Goal: Task Accomplishment & Management: Manage account settings

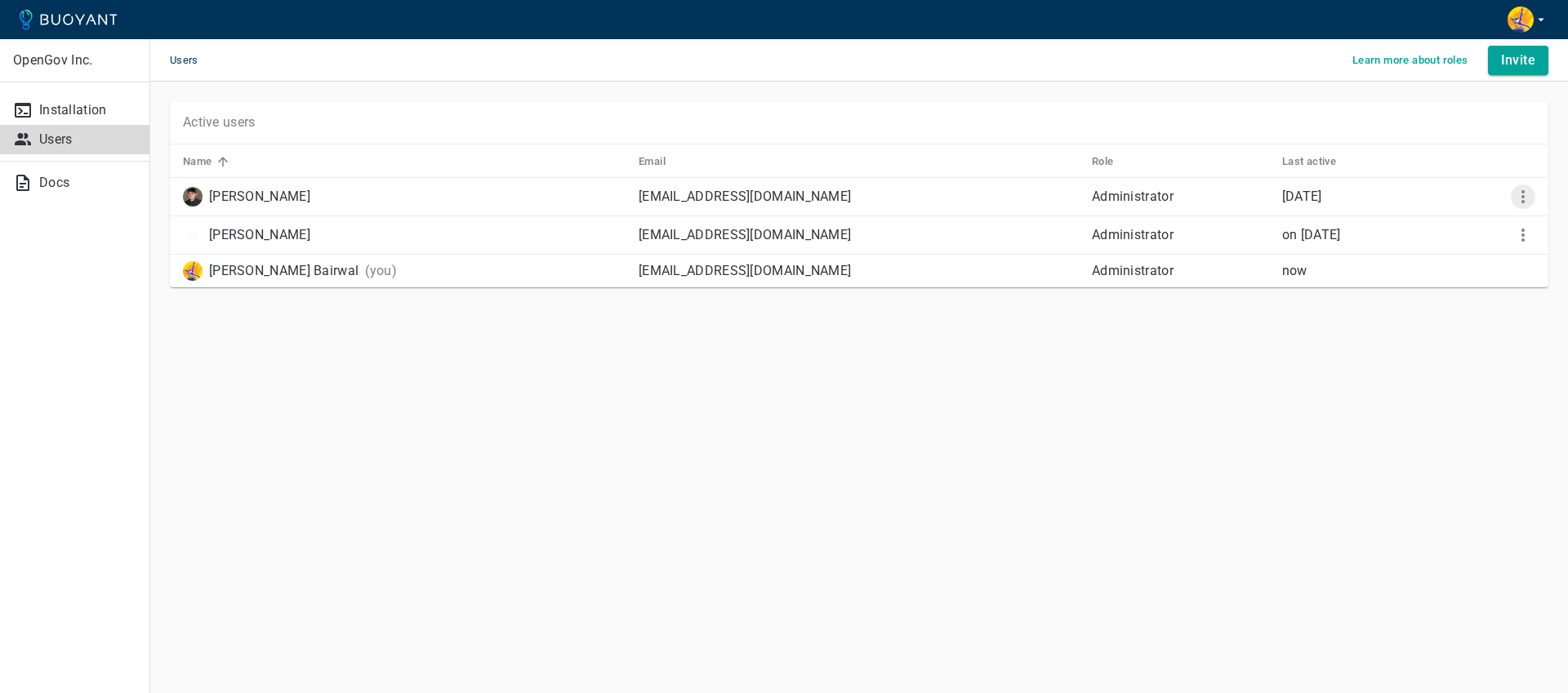
click at [1525, 191] on icon "More" at bounding box center [1523, 197] width 20 height 20
click at [1465, 258] on p "Remove user" at bounding box center [1490, 260] width 104 height 17
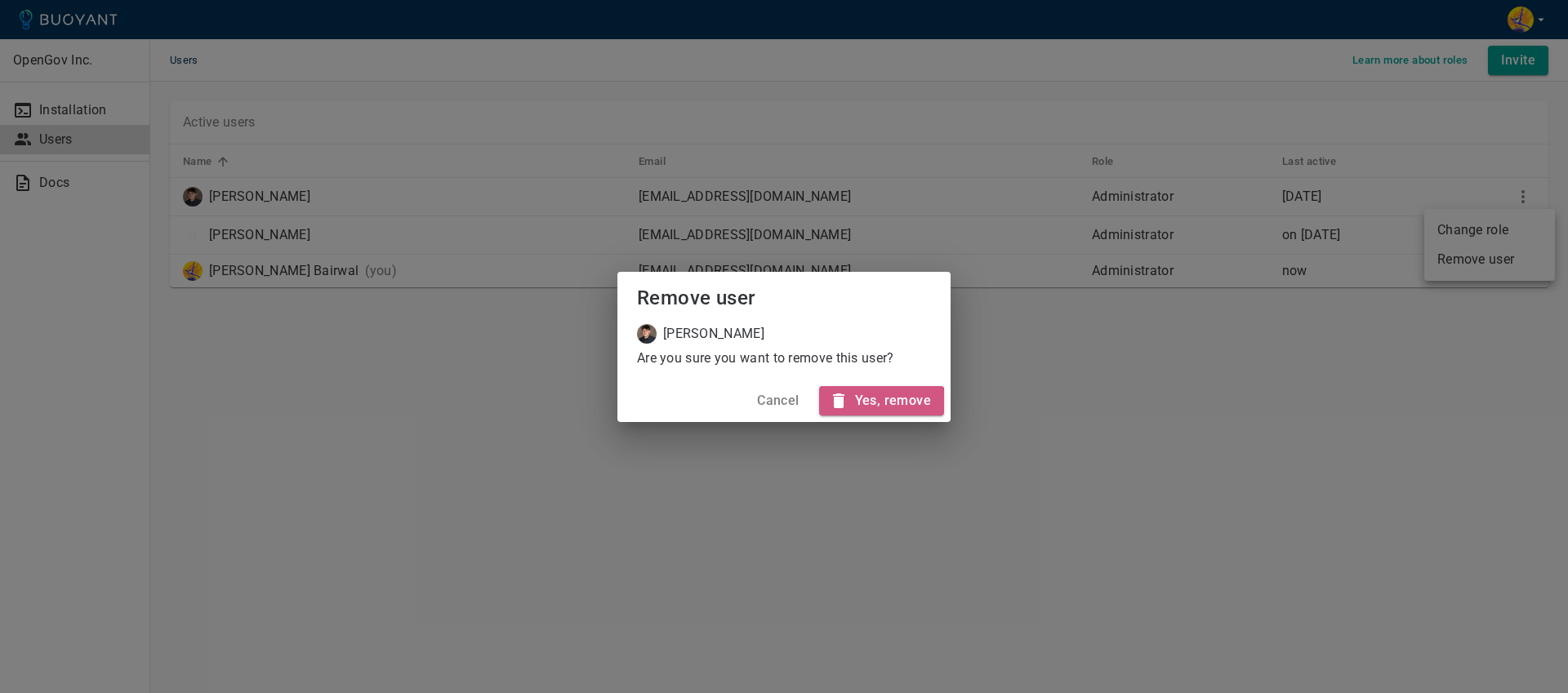
click at [879, 405] on h4 "Yes, remove" at bounding box center [893, 401] width 76 height 17
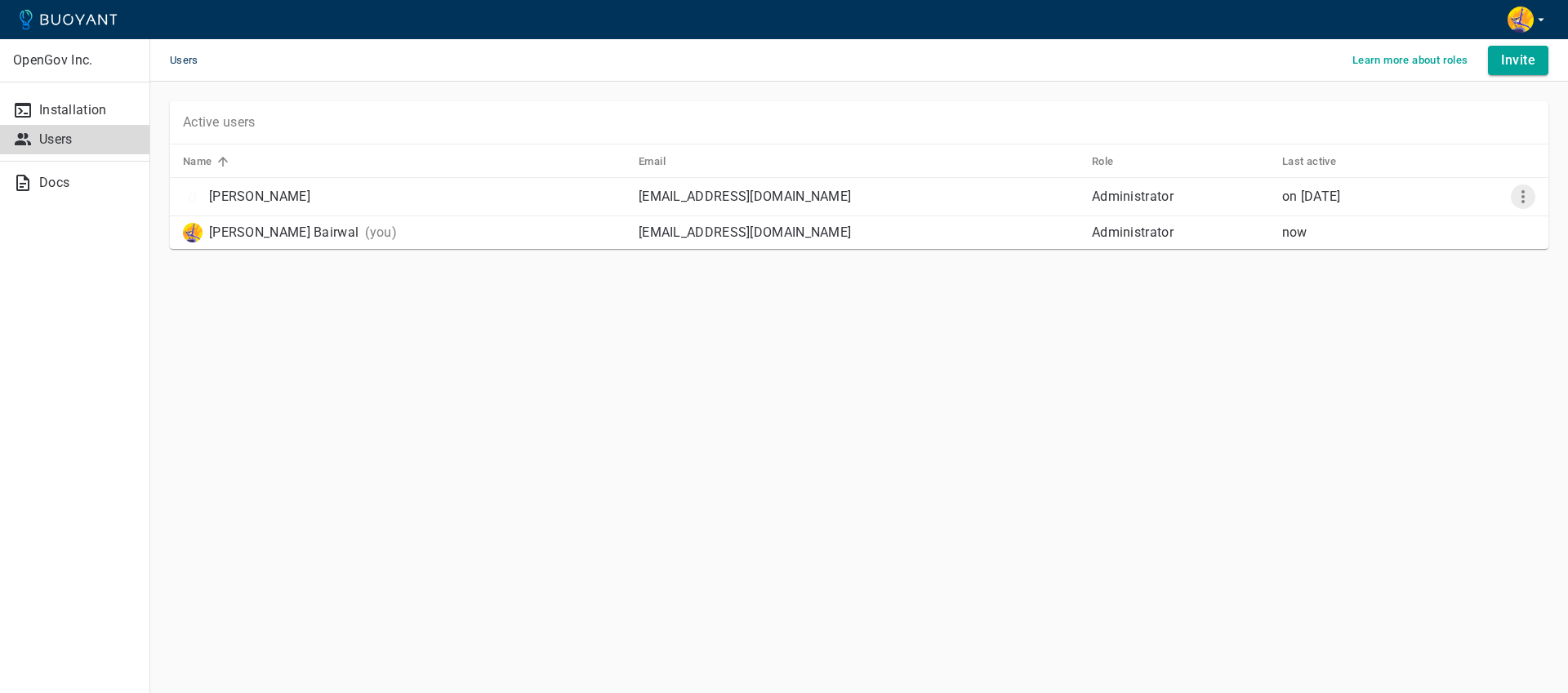
click at [1528, 191] on icon "More" at bounding box center [1523, 197] width 20 height 20
click at [1448, 263] on p "Remove user" at bounding box center [1490, 260] width 104 height 17
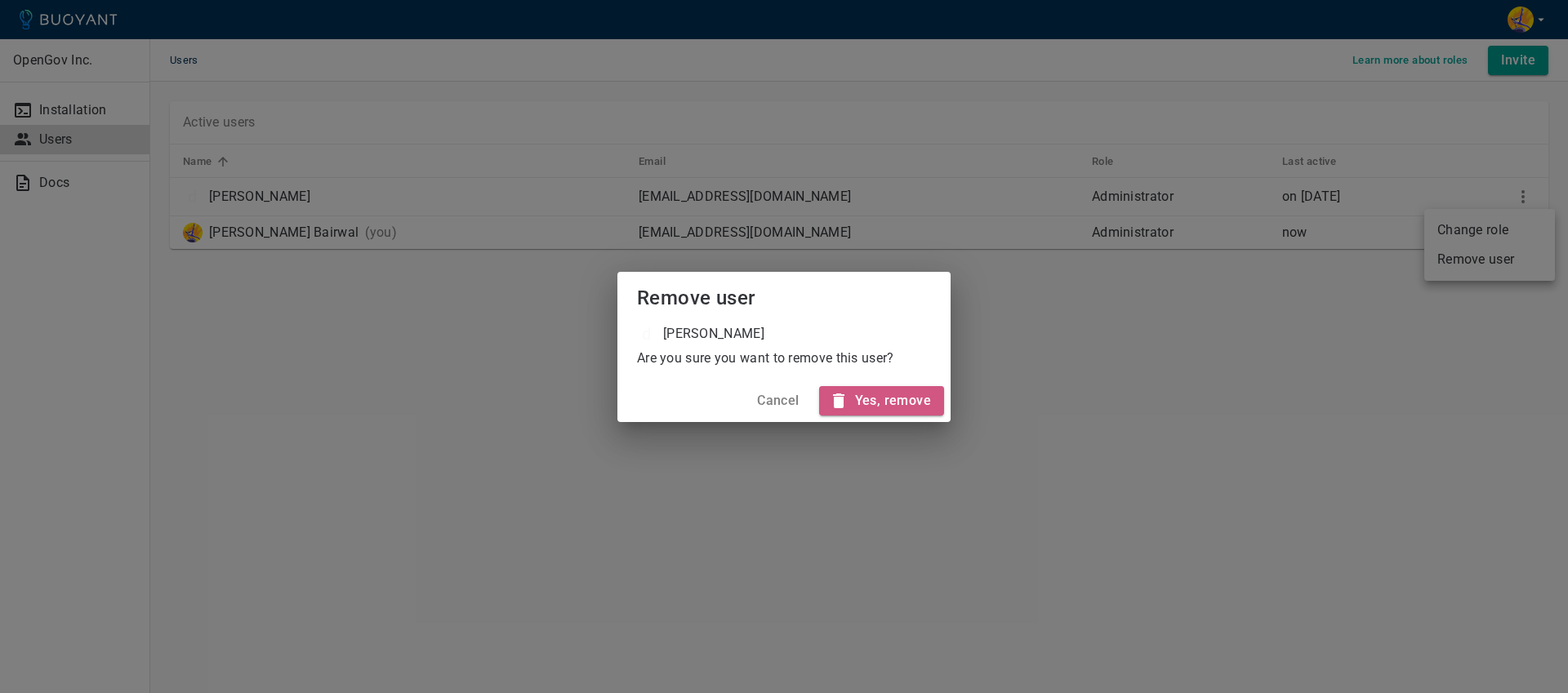
click at [908, 401] on h4 "Yes, remove" at bounding box center [893, 401] width 76 height 17
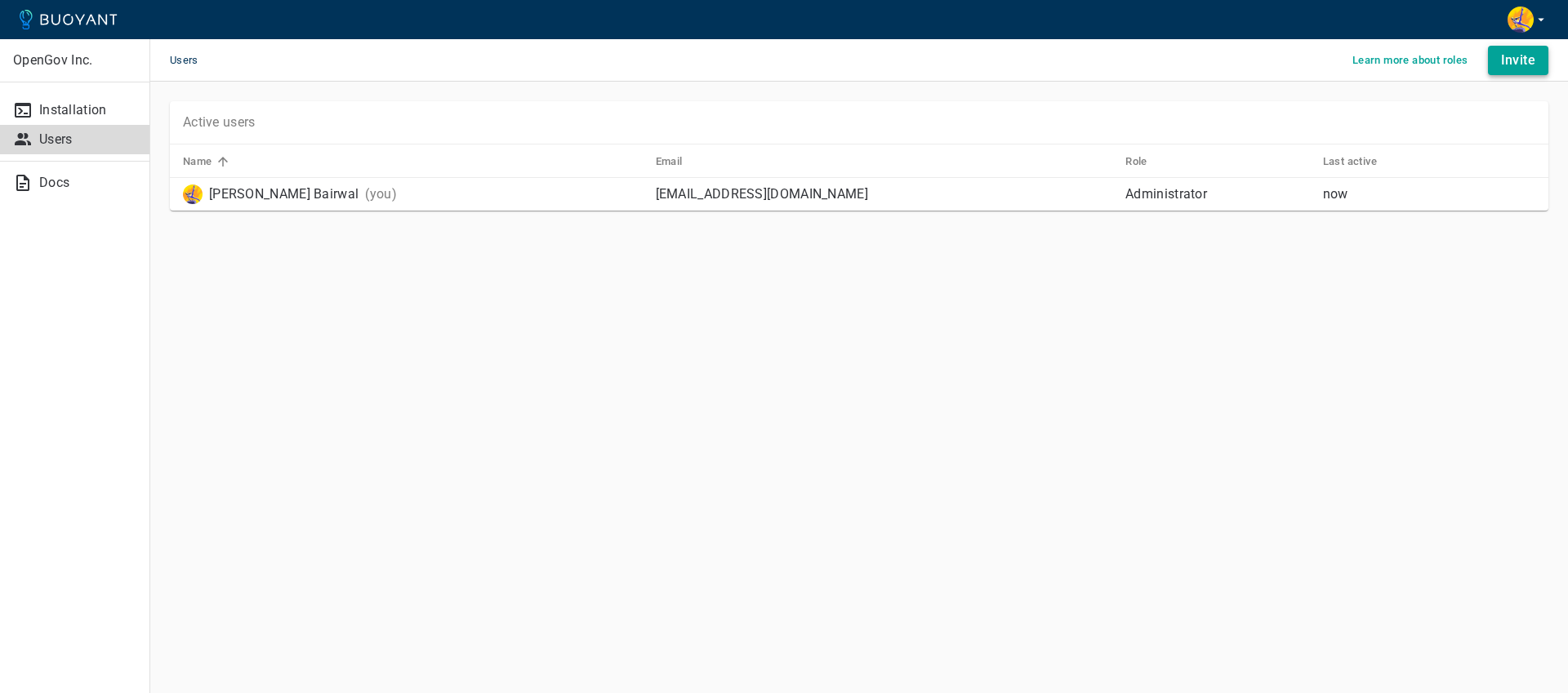
click at [1507, 54] on h4 "Invite" at bounding box center [1519, 61] width 34 height 17
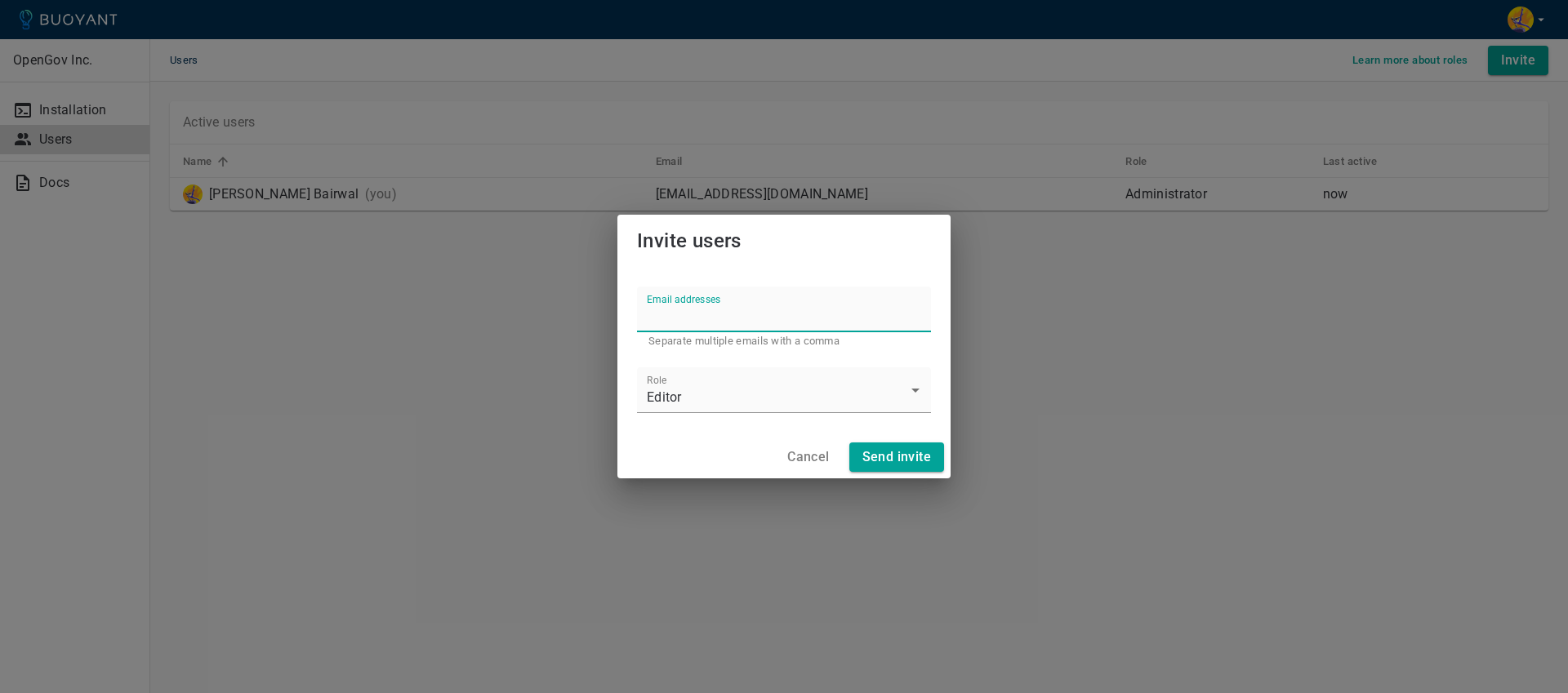
paste input "[EMAIL_ADDRESS][DOMAIN_NAME]"
type input "[EMAIL_ADDRESS][DOMAIN_NAME]"
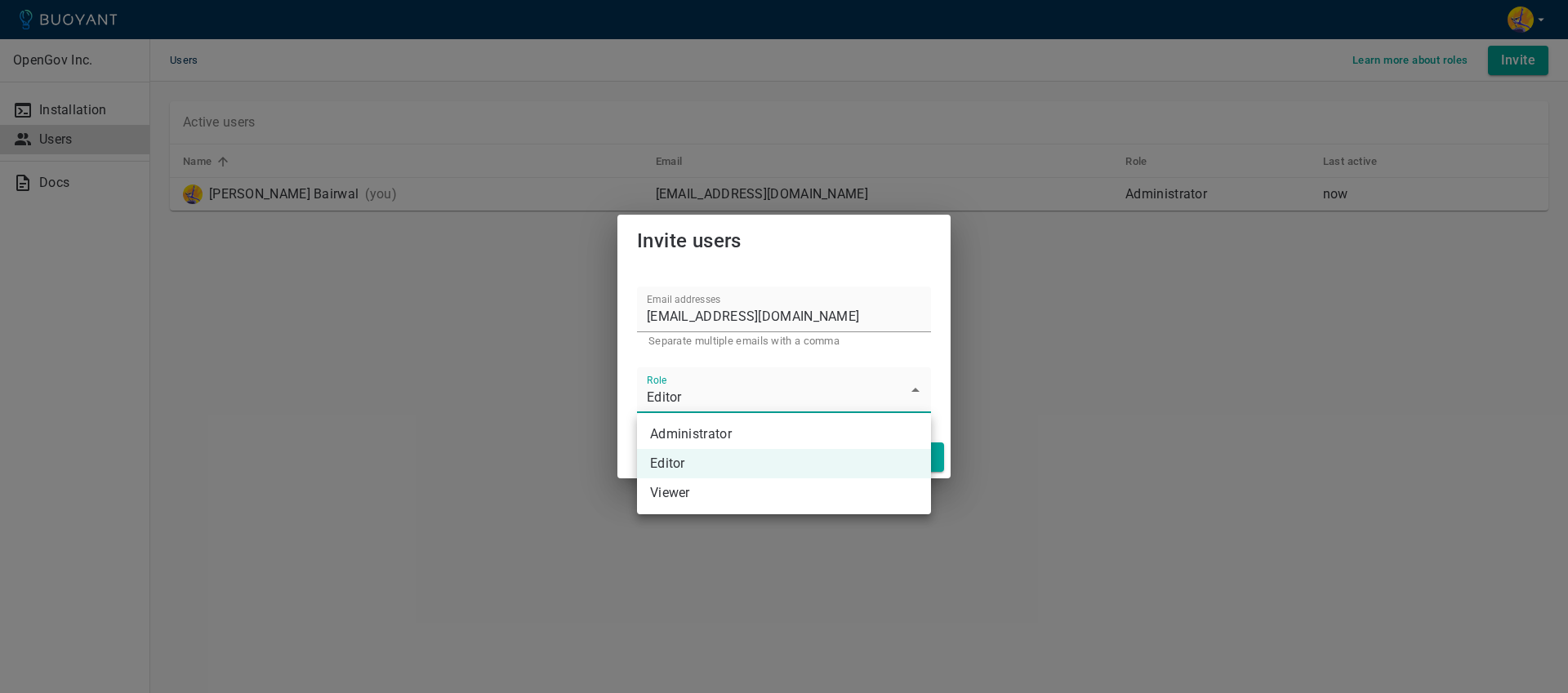
click at [667, 403] on body "OpenGov Inc. Installation Users Docs Users Learn more about roles Invite Active…" at bounding box center [784, 346] width 1568 height 693
click at [675, 441] on li "Administrator" at bounding box center [784, 435] width 294 height 30
type input "Administrator"
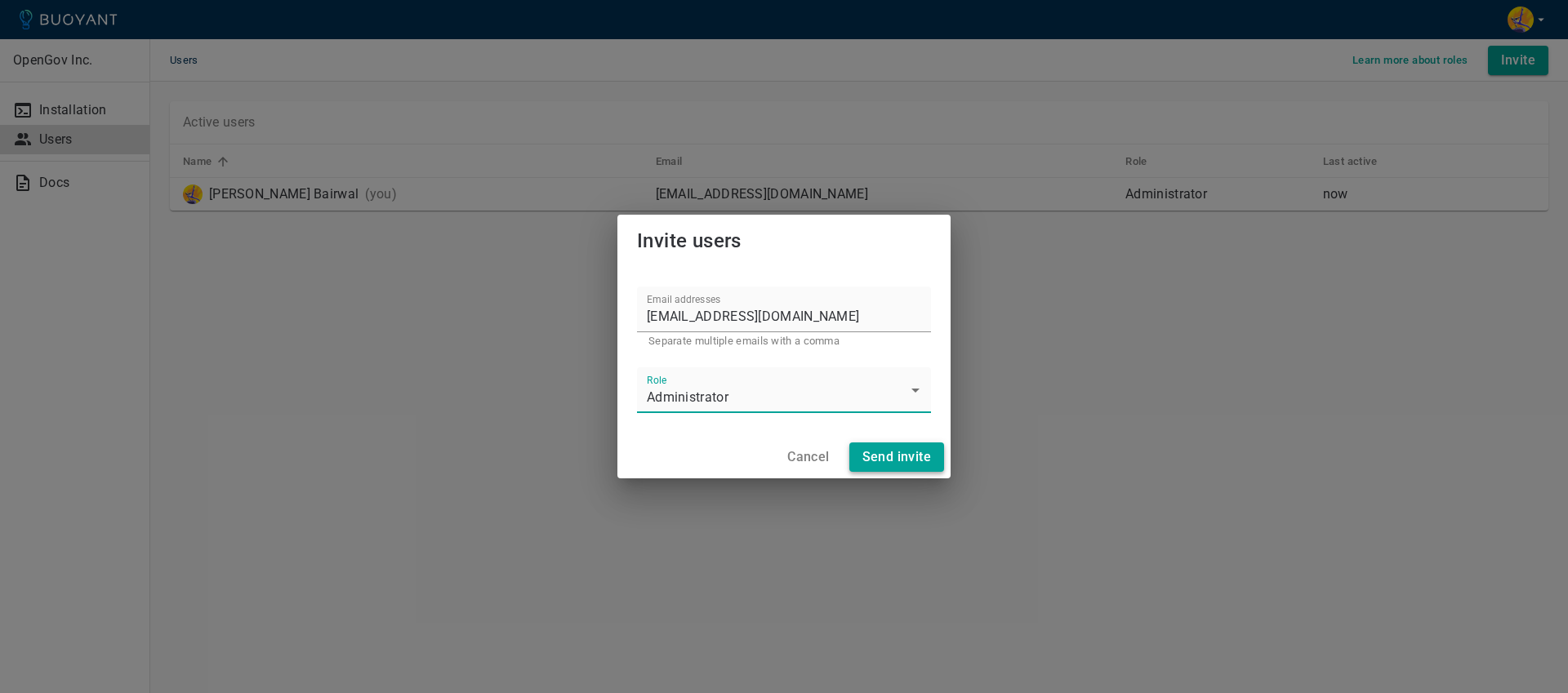
click at [910, 460] on h4 "Send invite" at bounding box center [897, 457] width 69 height 17
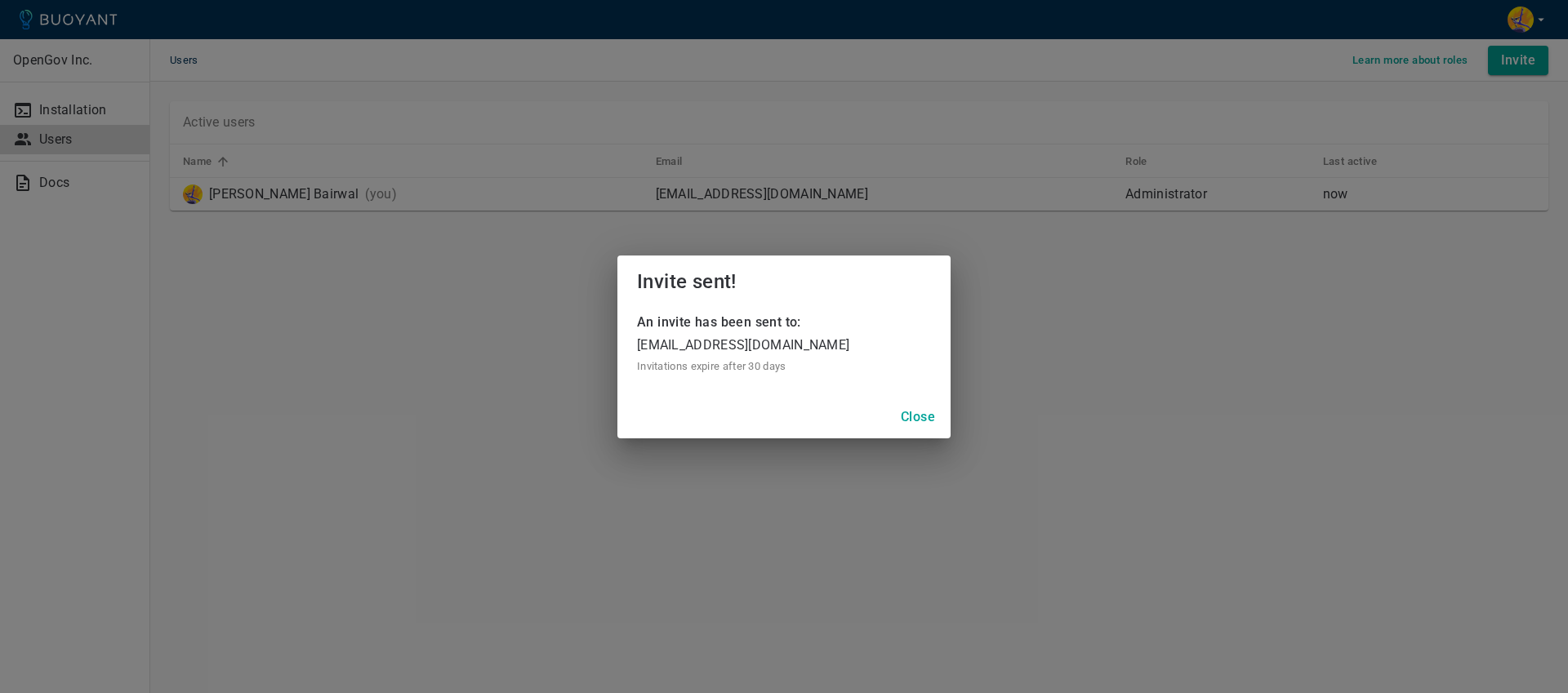
click at [928, 414] on h4 "Close" at bounding box center [918, 417] width 34 height 17
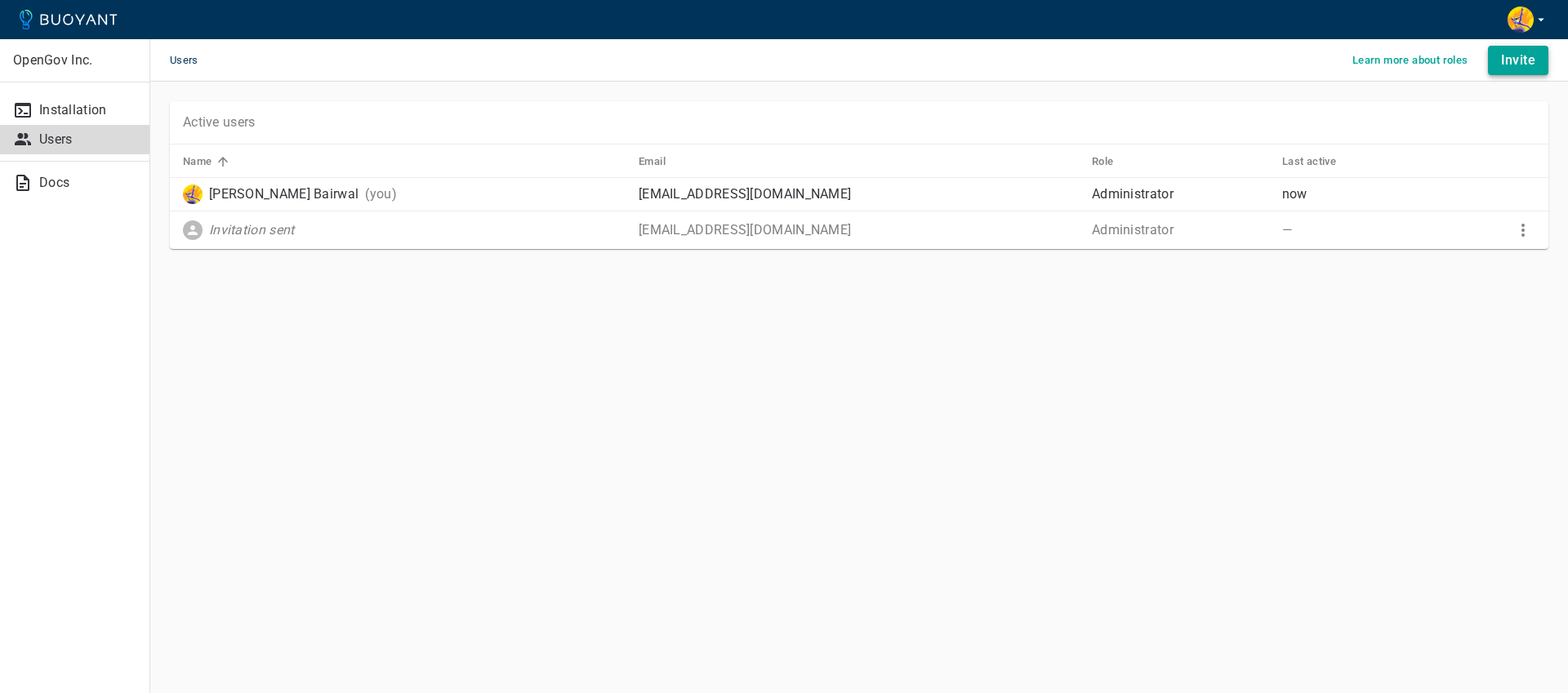
click at [1510, 60] on h4 "Invite" at bounding box center [1519, 61] width 34 height 17
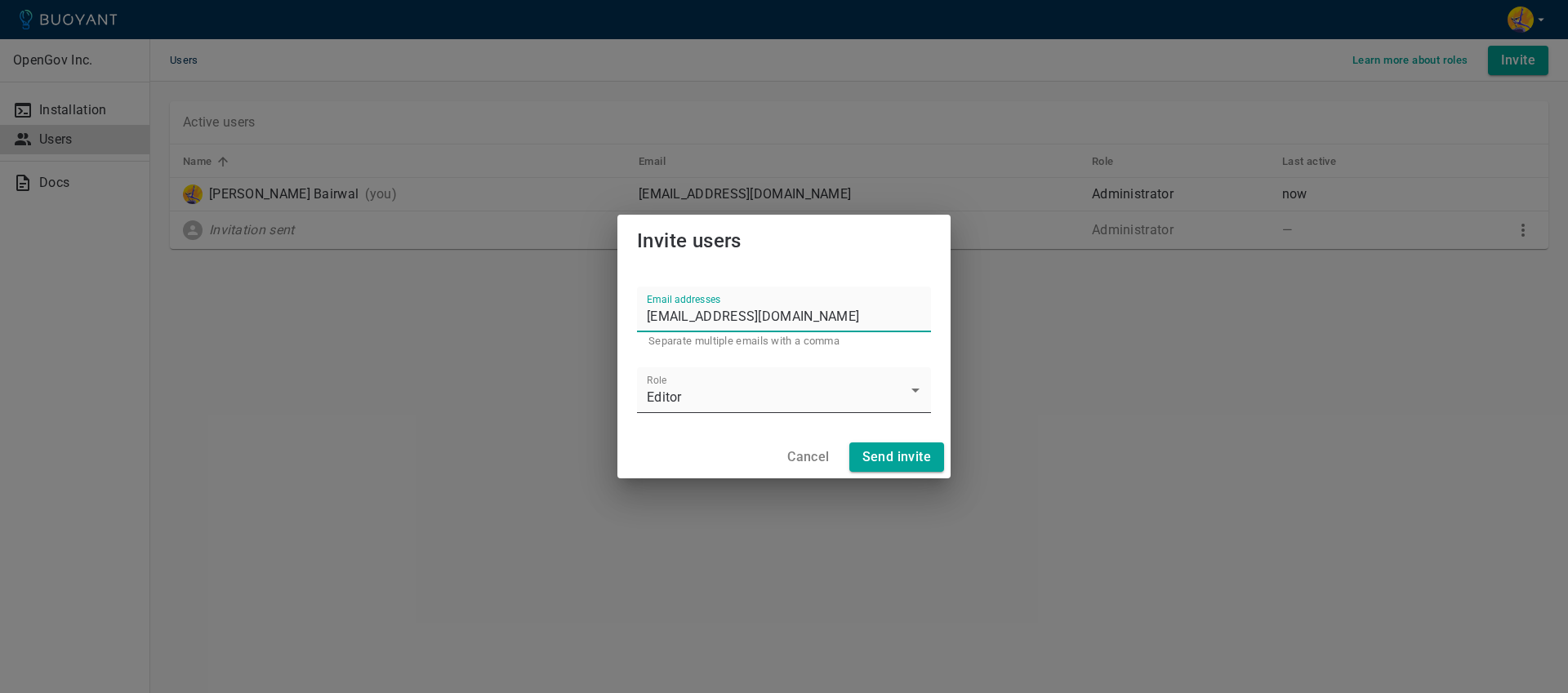
type input "[EMAIL_ADDRESS][DOMAIN_NAME]"
click at [690, 390] on body "OpenGov Inc. Installation Users Docs Users Learn more about roles Invite Active…" at bounding box center [784, 346] width 1568 height 693
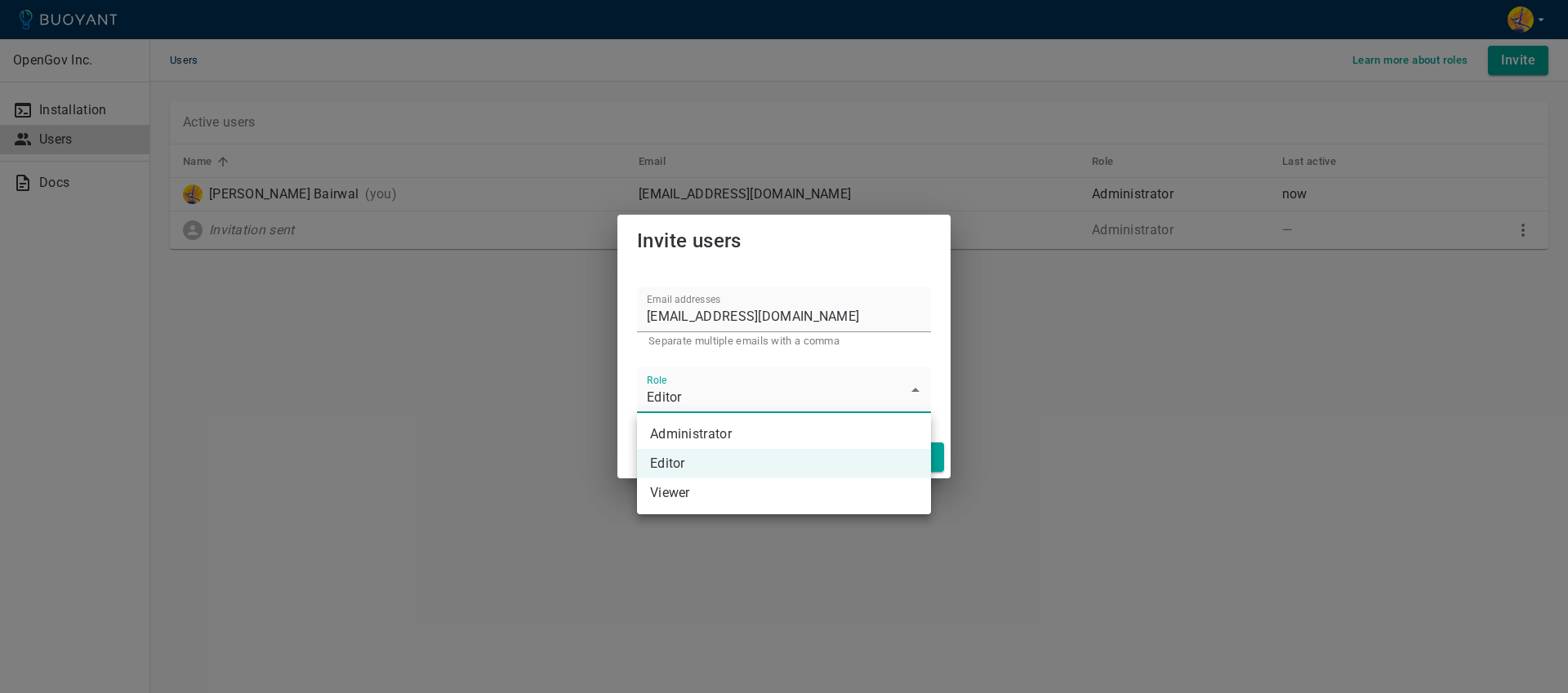
click at [690, 390] on div at bounding box center [784, 346] width 1568 height 693
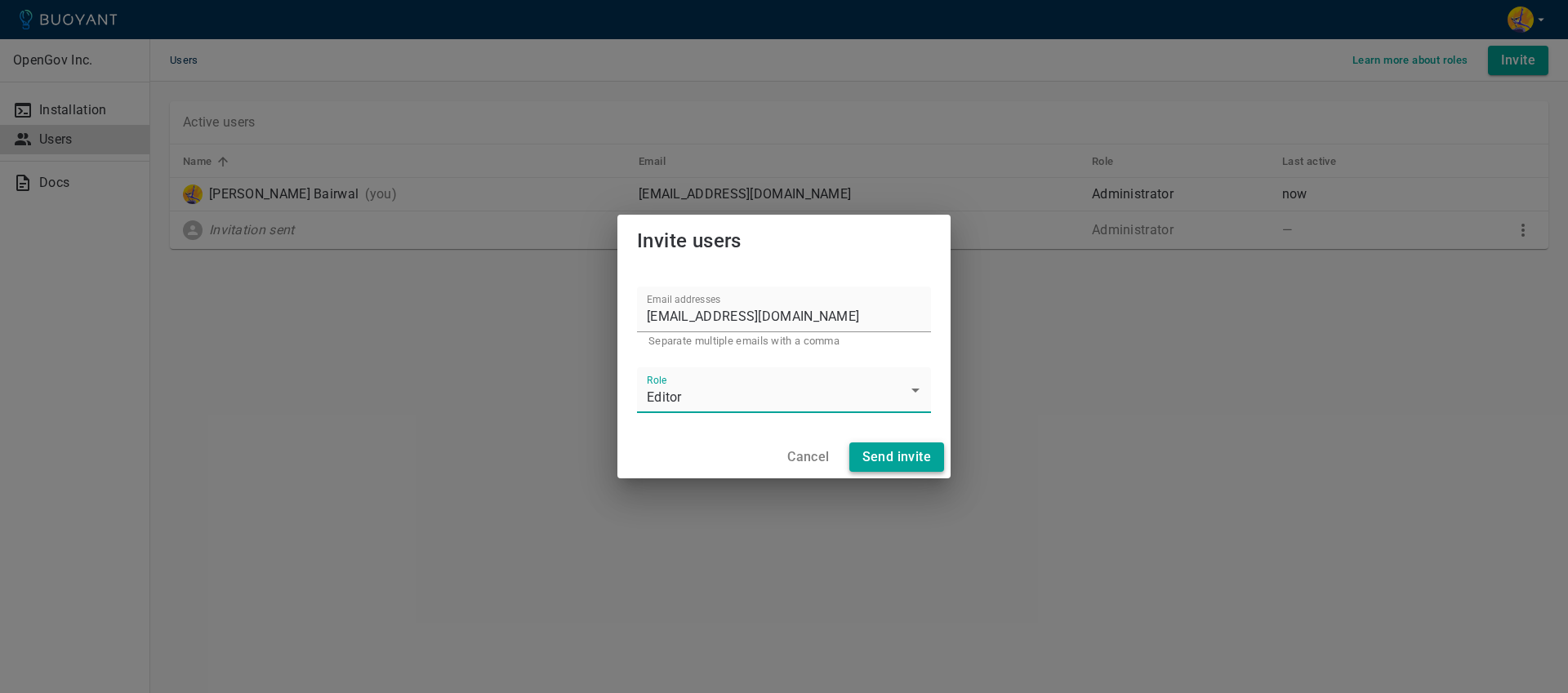
click at [897, 455] on h4 "Send invite" at bounding box center [897, 457] width 69 height 17
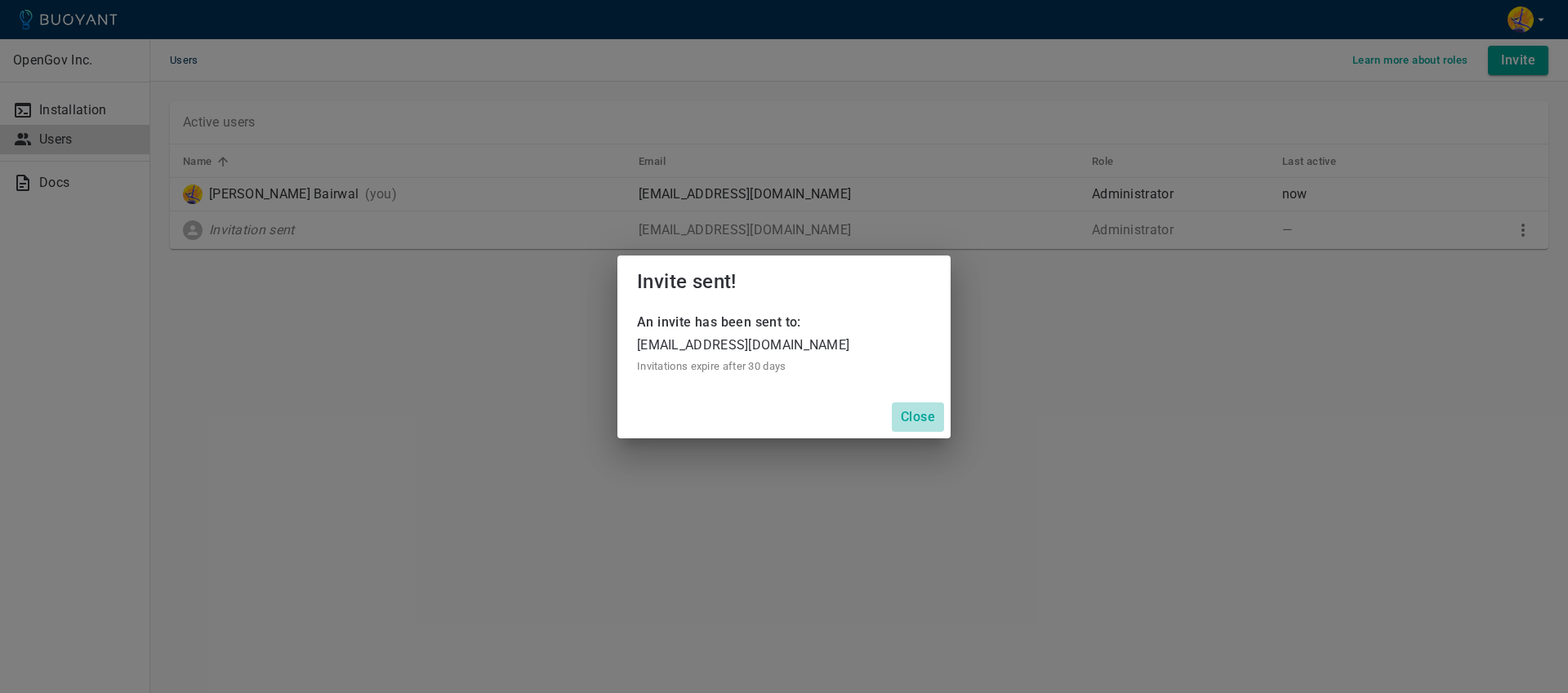
click at [928, 421] on h4 "Close" at bounding box center [918, 417] width 34 height 17
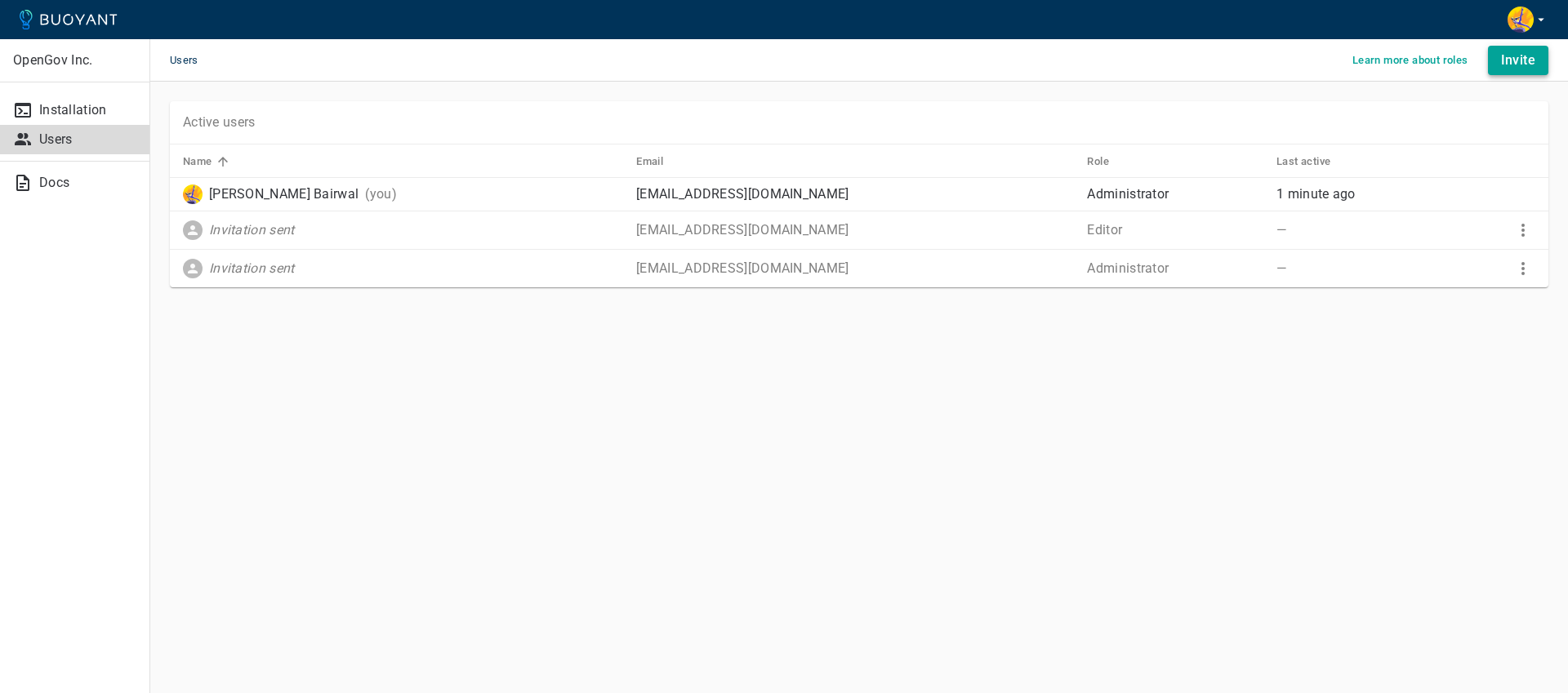
click at [1524, 59] on h4 "Invite" at bounding box center [1519, 61] width 34 height 17
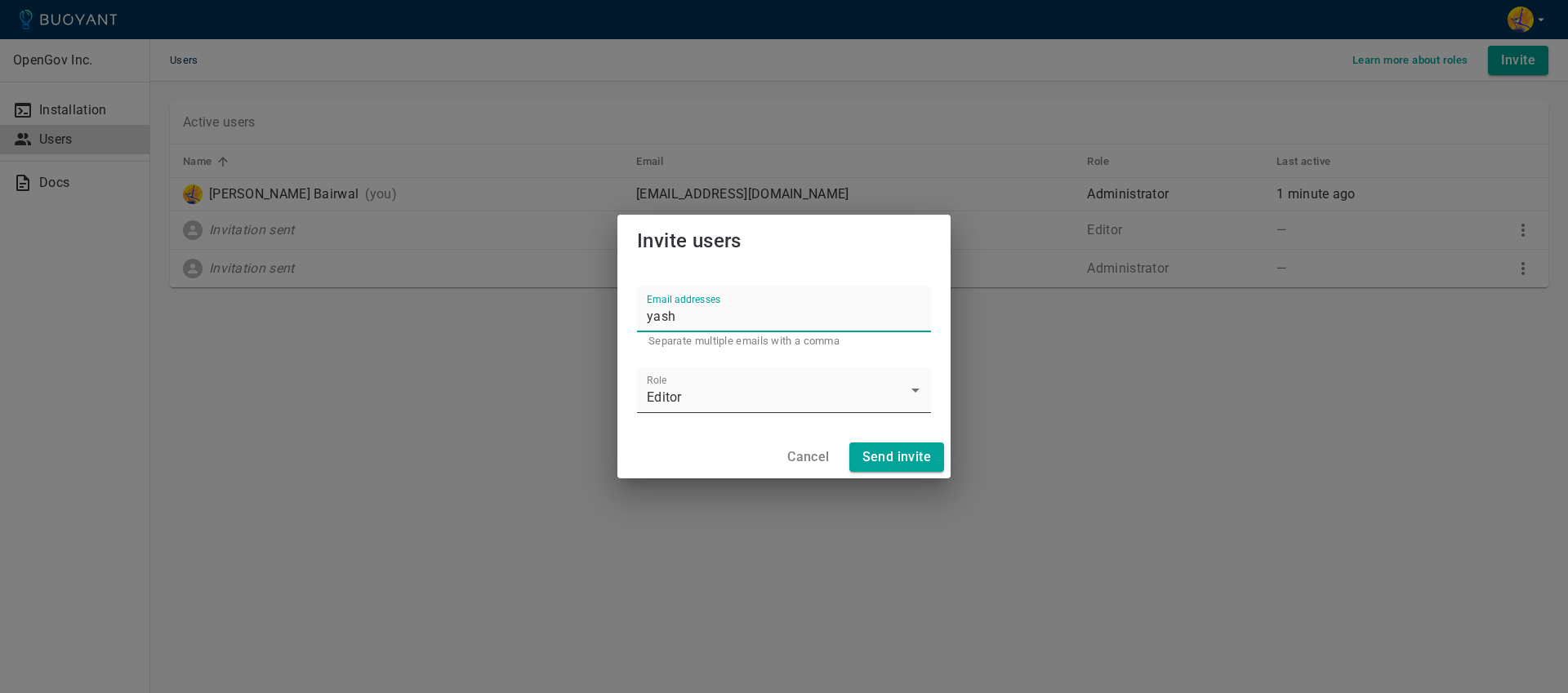
type input "yash"
click at [813, 408] on body "OpenGov Inc. Installation Users Docs Users Learn more about roles Invite Active…" at bounding box center [784, 346] width 1568 height 693
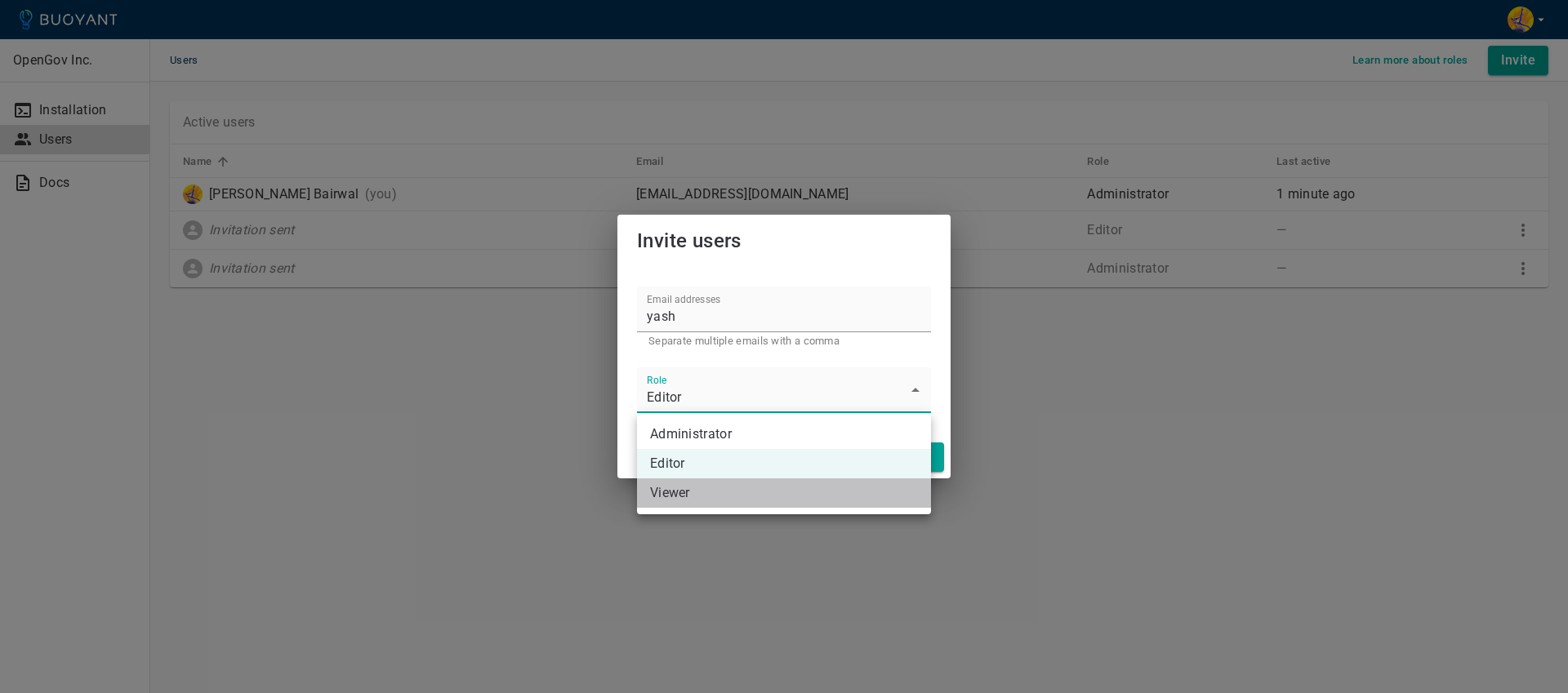
click at [706, 488] on li "Viewer" at bounding box center [784, 494] width 294 height 30
type input "Viewer"
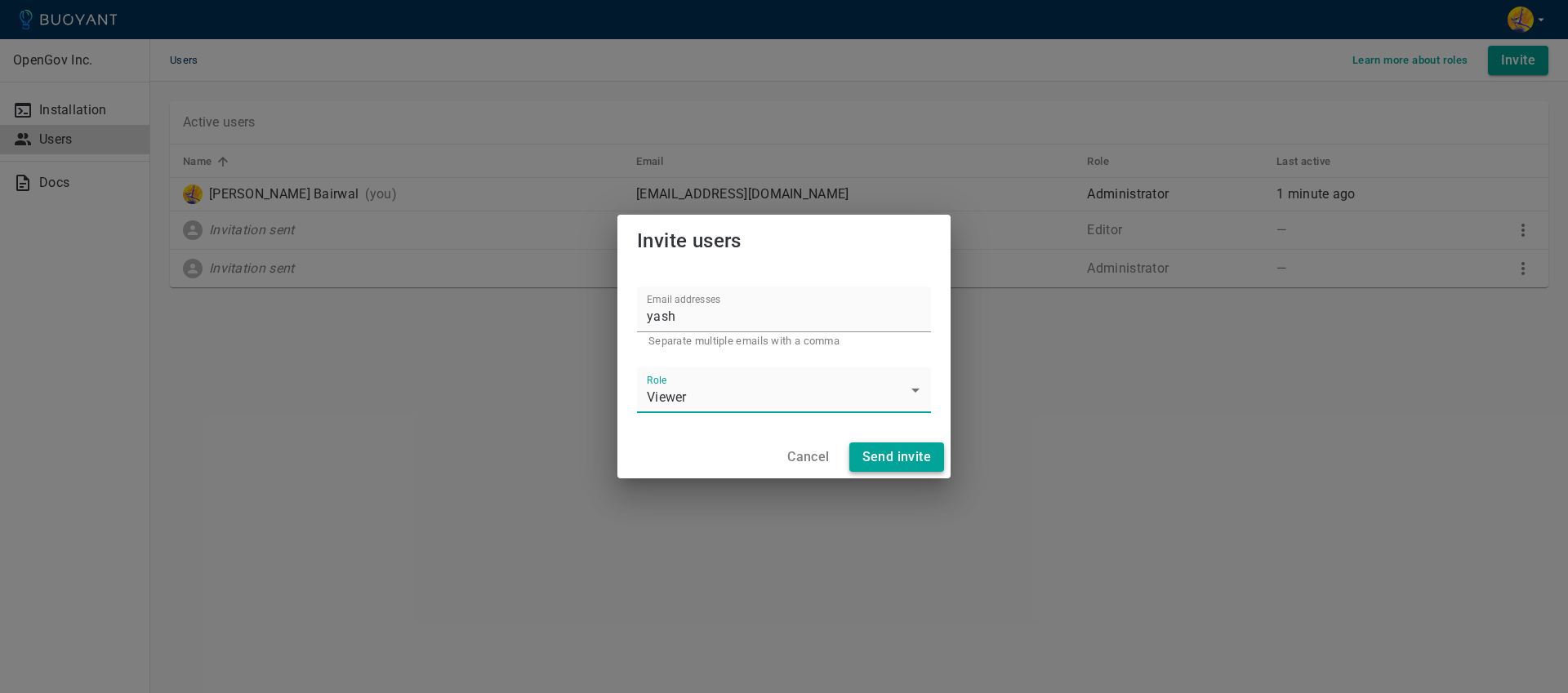
click at [904, 455] on h4 "Send invite" at bounding box center [897, 457] width 69 height 17
click at [651, 312] on input "yash" at bounding box center [784, 309] width 294 height 46
paste input "[EMAIL_ADDRESS][DOMAIN_NAME]"
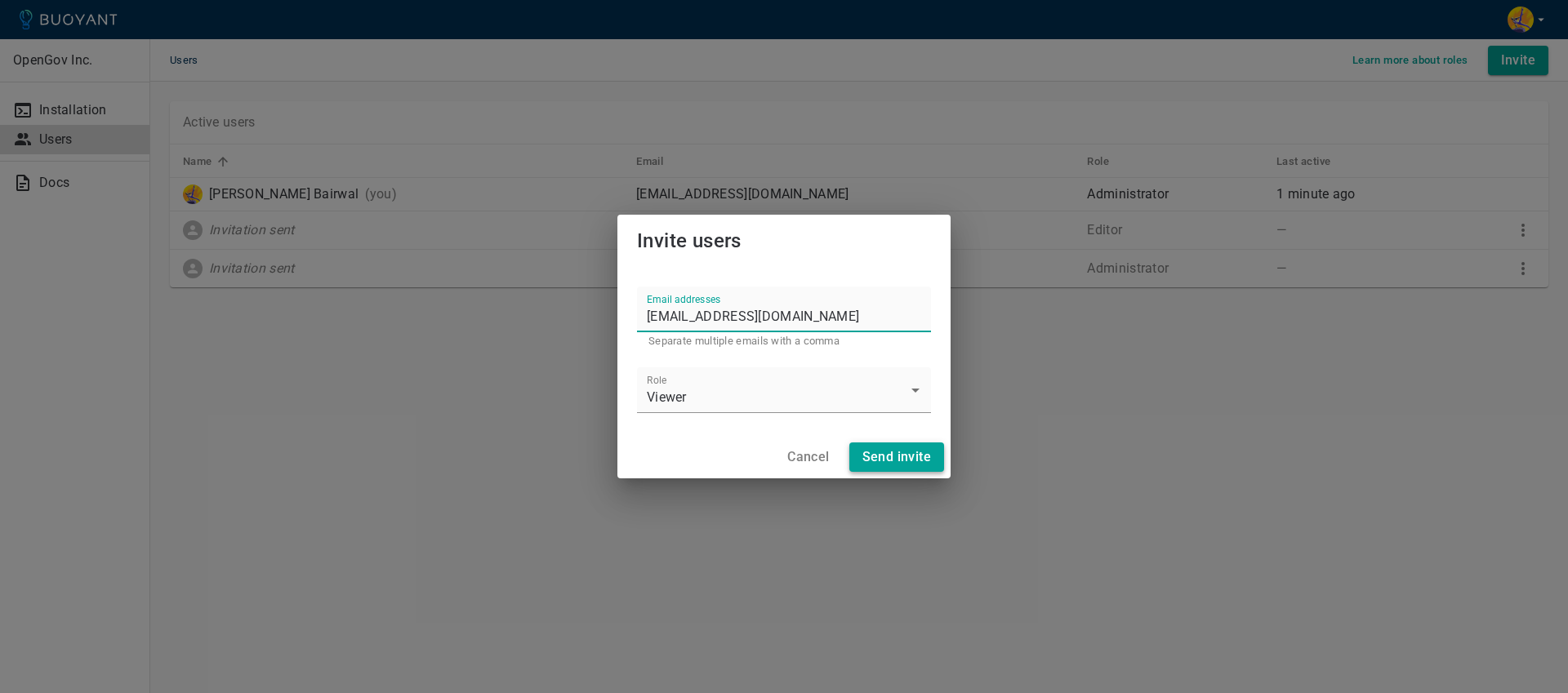
type input "[EMAIL_ADDRESS][DOMAIN_NAME]"
click at [911, 454] on h4 "Send invite" at bounding box center [897, 457] width 69 height 17
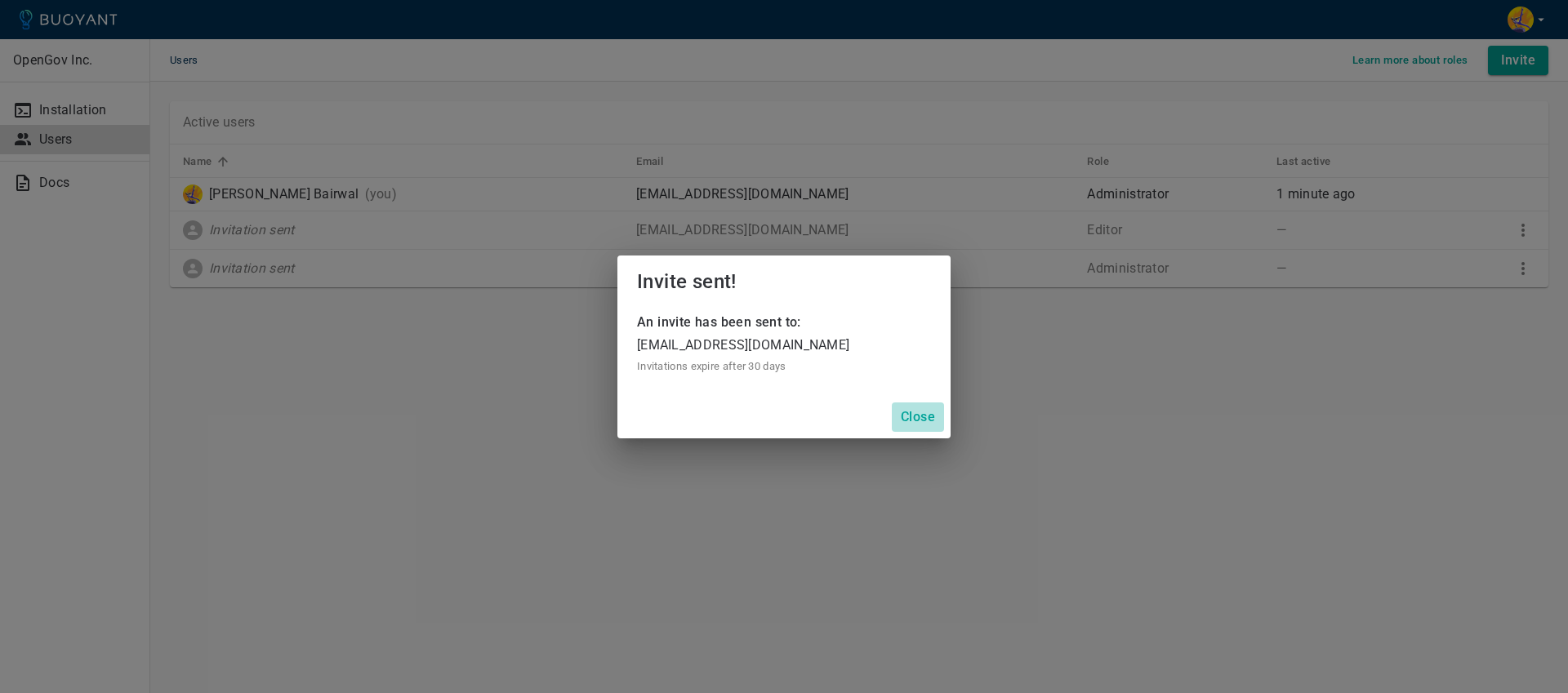
click at [928, 412] on h4 "Close" at bounding box center [918, 417] width 34 height 17
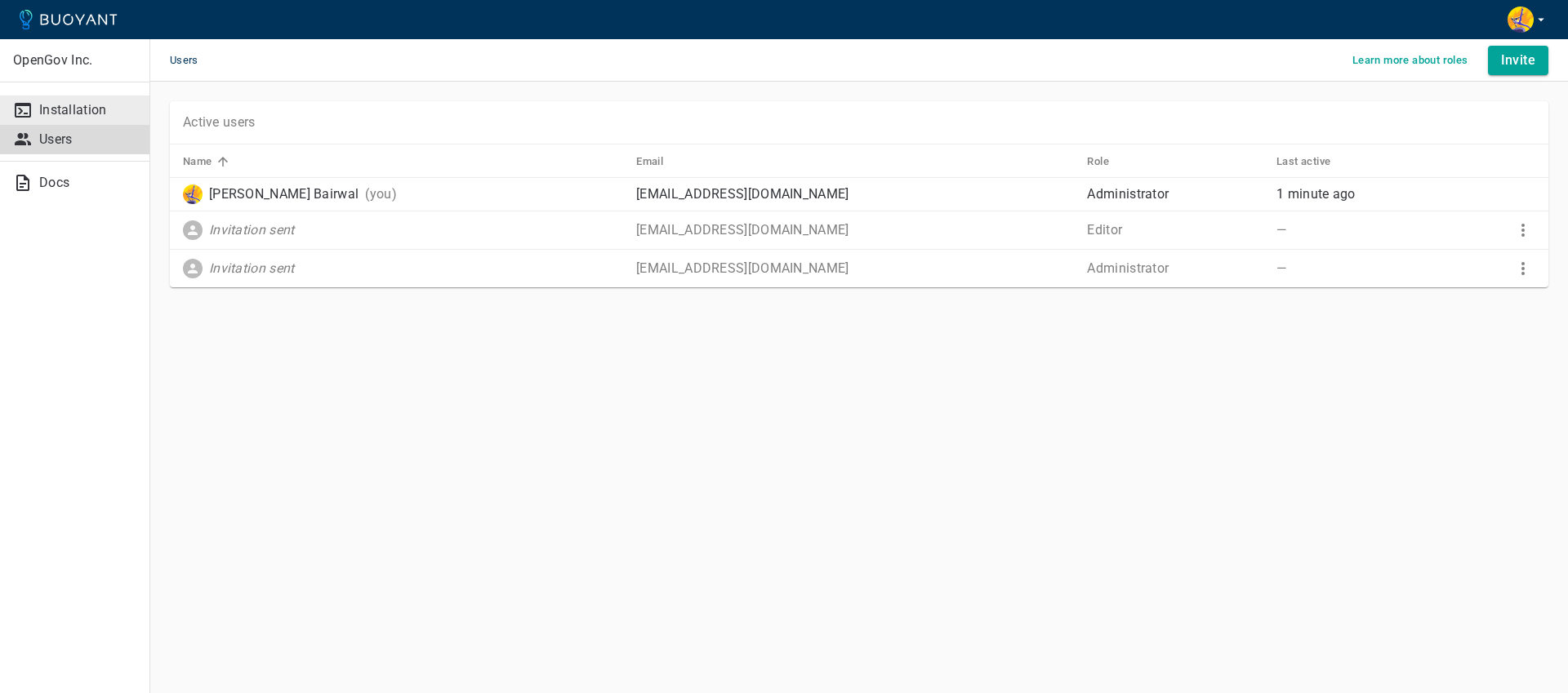
click at [63, 105] on p "Installation" at bounding box center [88, 111] width 97 height 17
